Goal: Navigation & Orientation: Find specific page/section

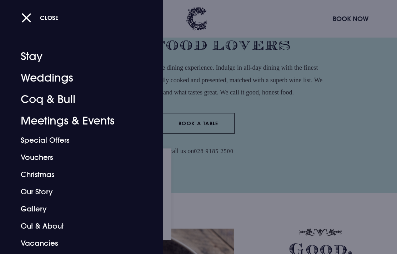
scroll to position [276, 0]
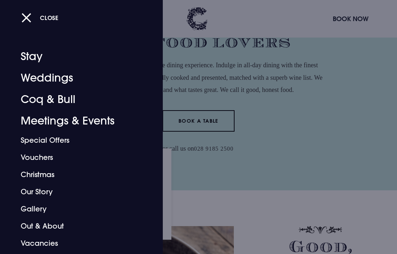
click at [28, 21] on button "Close" at bounding box center [39, 17] width 37 height 15
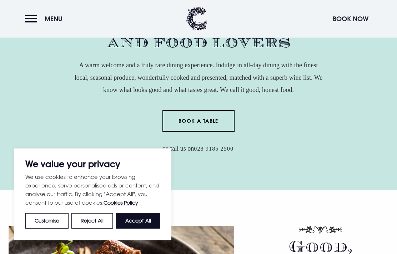
click at [135, 224] on button "Accept All" at bounding box center [138, 221] width 44 height 16
checkbox input "true"
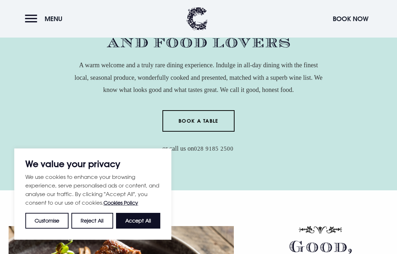
checkbox input "true"
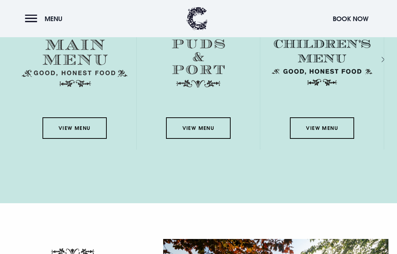
scroll to position [1045, 0]
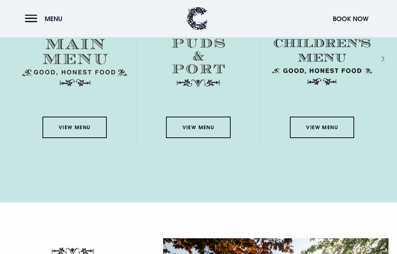
click at [80, 125] on link "View Menu" at bounding box center [75, 127] width 64 height 21
click at [212, 125] on link "View Menu" at bounding box center [198, 127] width 64 height 21
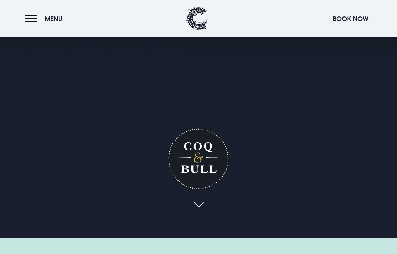
scroll to position [0, 0]
